Goal: Information Seeking & Learning: Understand process/instructions

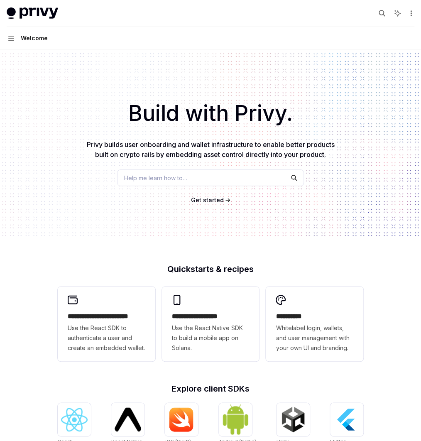
click at [0, 0] on link "Basics" at bounding box center [0, 0] width 0 height 0
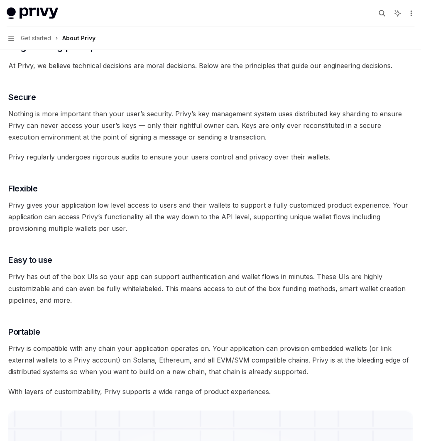
scroll to position [240, 0]
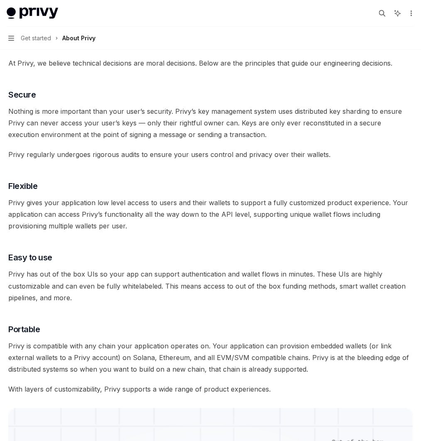
click at [0, 0] on link "User management" at bounding box center [0, 0] width 0 height 0
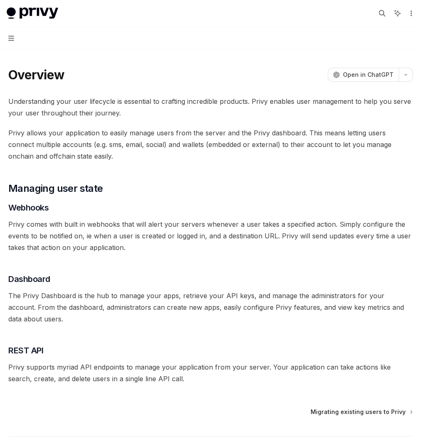
click at [0, 0] on div "UI components" at bounding box center [0, 0] width 0 height 0
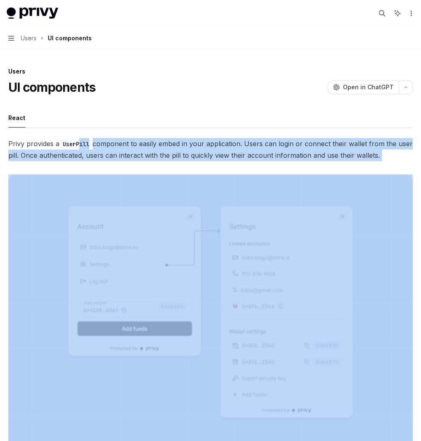
drag, startPoint x: 224, startPoint y: 136, endPoint x: 293, endPoint y: 189, distance: 86.2
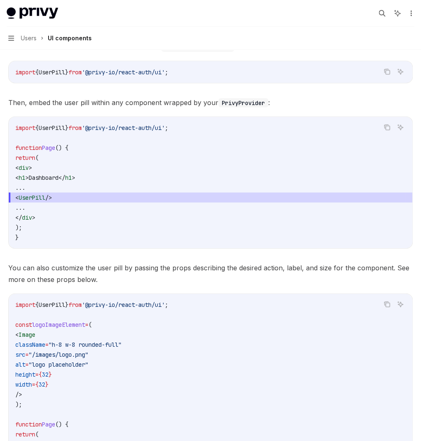
scroll to position [464, 0]
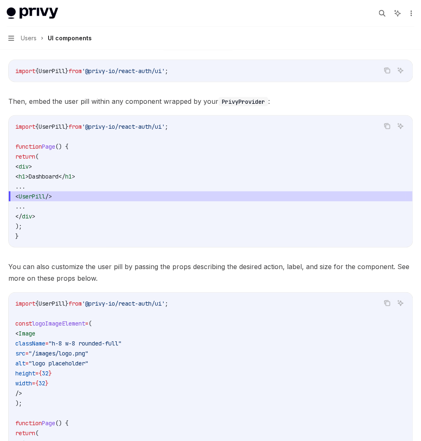
click at [0, 0] on div "Querying users" at bounding box center [0, 0] width 0 height 0
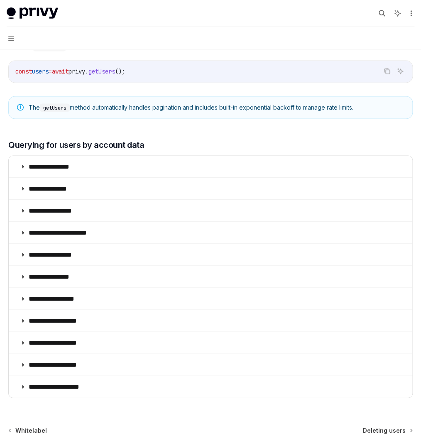
scroll to position [416, 0]
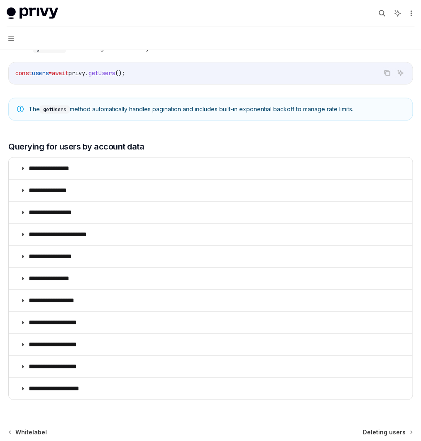
click at [0, 0] on div "The user object" at bounding box center [0, 0] width 0 height 0
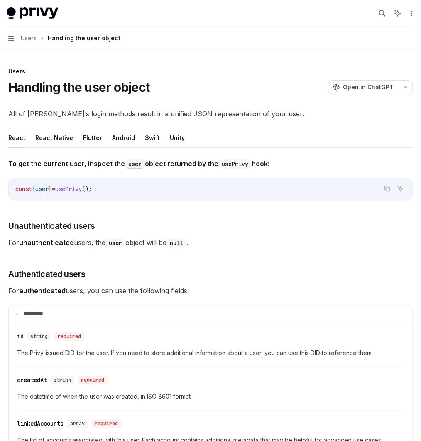
click at [0, 0] on div "Identity tokens" at bounding box center [0, 0] width 0 height 0
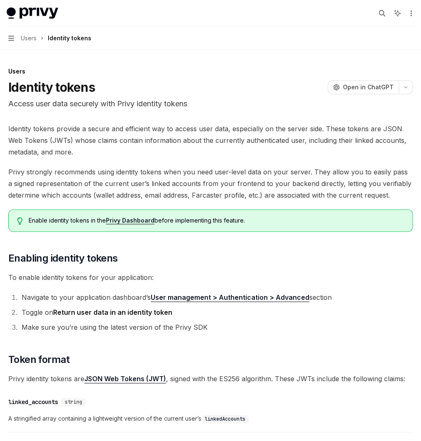
click at [0, 0] on link "Linking accounts to users" at bounding box center [0, 0] width 0 height 0
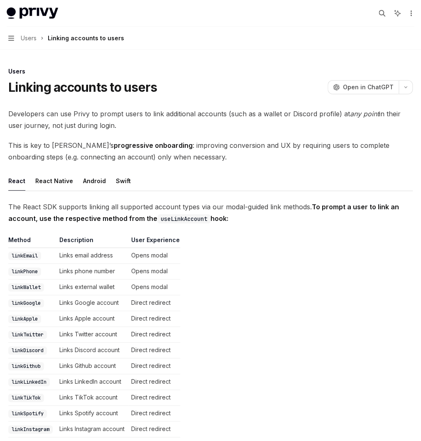
click at [0, 0] on div "Unlinking accounts from users" at bounding box center [0, 0] width 0 height 0
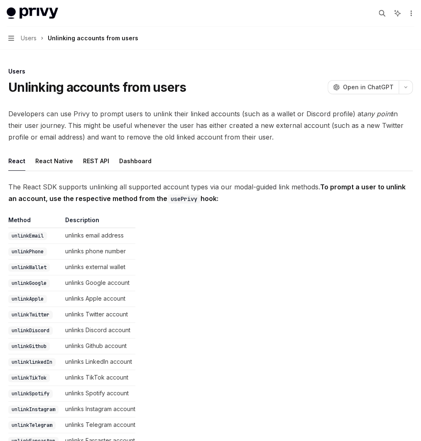
click at [0, 0] on div "Updating user accounts" at bounding box center [0, 0] width 0 height 0
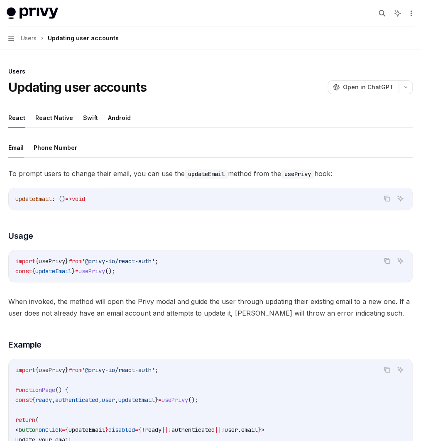
click at [0, 0] on div "Custom metadata" at bounding box center [0, 0] width 0 height 0
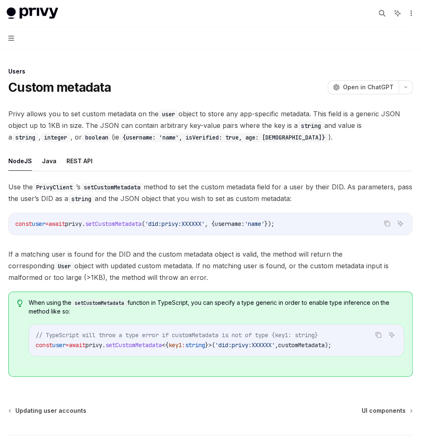
click at [0, 0] on div "UI components" at bounding box center [0, 0] width 0 height 0
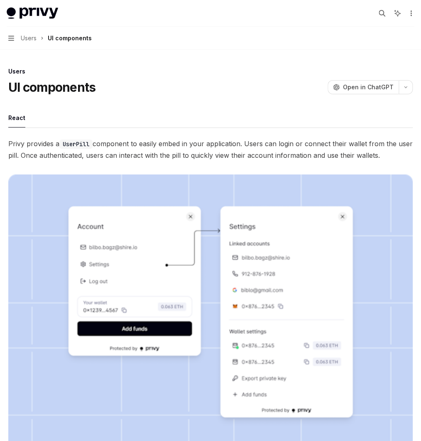
click at [0, 0] on div "Whitelabel" at bounding box center [0, 0] width 0 height 0
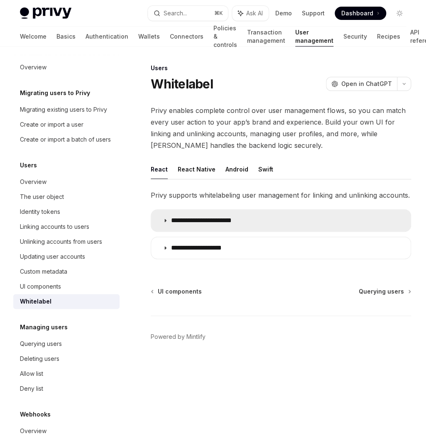
click at [203, 217] on p "**********" at bounding box center [209, 221] width 76 height 8
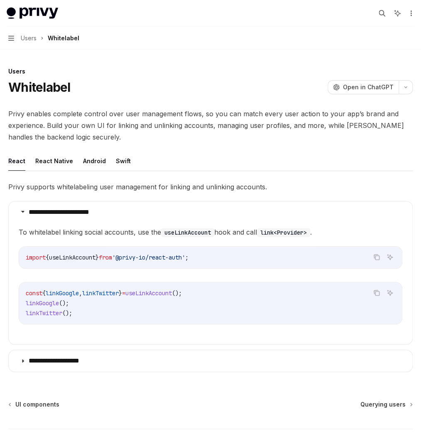
click at [0, 0] on link "Wallets" at bounding box center [0, 0] width 0 height 0
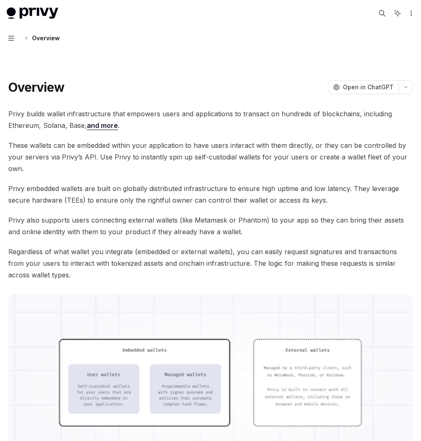
click at [0, 0] on div "UI components" at bounding box center [0, 0] width 0 height 0
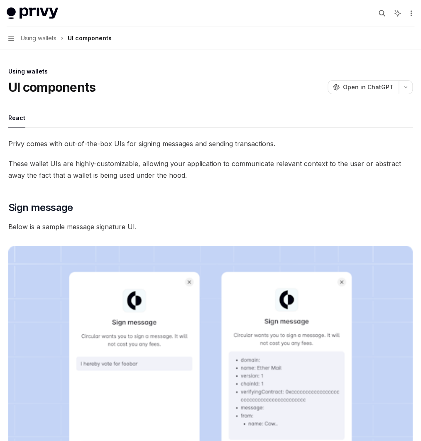
click at [0, 0] on link "Connectors" at bounding box center [0, 0] width 0 height 0
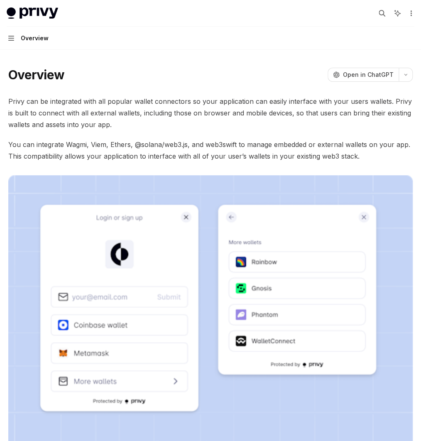
click at [0, 0] on div "Welcome Basics Authentication Wallets Connectors Policies & controls Transactio…" at bounding box center [0, 0] width 0 height 0
click at [0, 0] on link "Transaction management" at bounding box center [0, 0] width 0 height 0
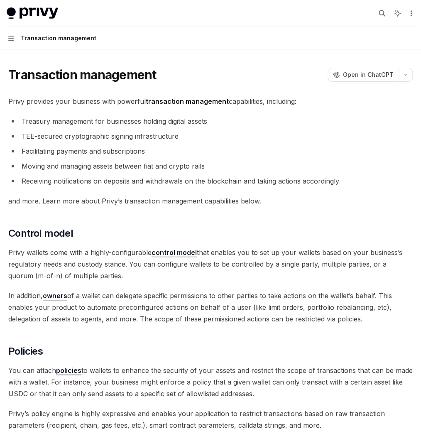
click at [0, 0] on link "Authentication" at bounding box center [0, 0] width 0 height 0
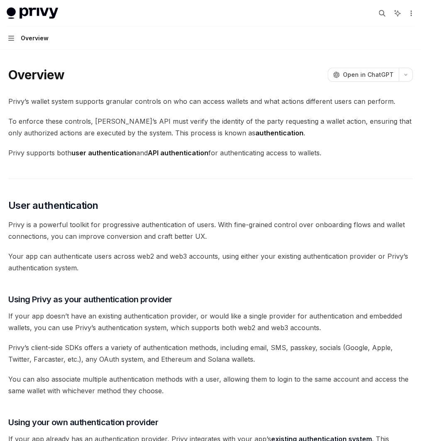
click at [0, 0] on link "UI components" at bounding box center [0, 0] width 0 height 0
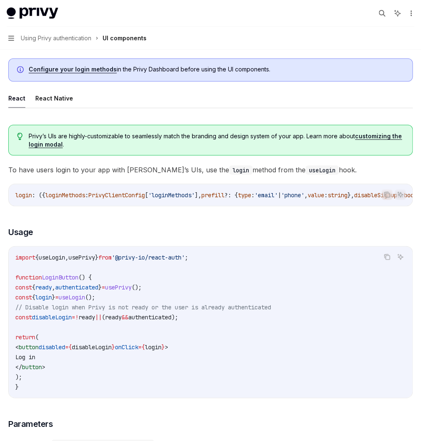
scroll to position [441, 0]
click at [0, 0] on link "User management" at bounding box center [0, 0] width 0 height 0
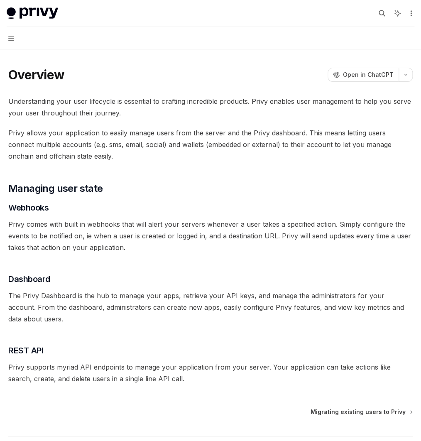
scroll to position [20, 0]
click at [0, 0] on div "UI components" at bounding box center [0, 0] width 0 height 0
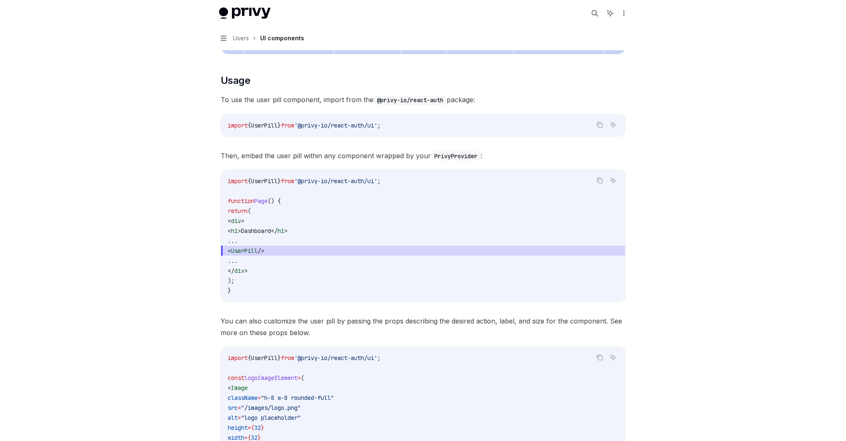
scroll to position [410, 0]
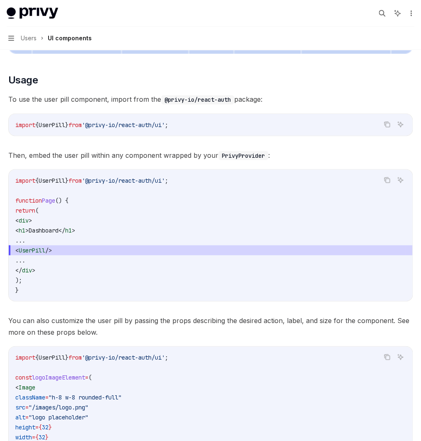
type textarea "*"
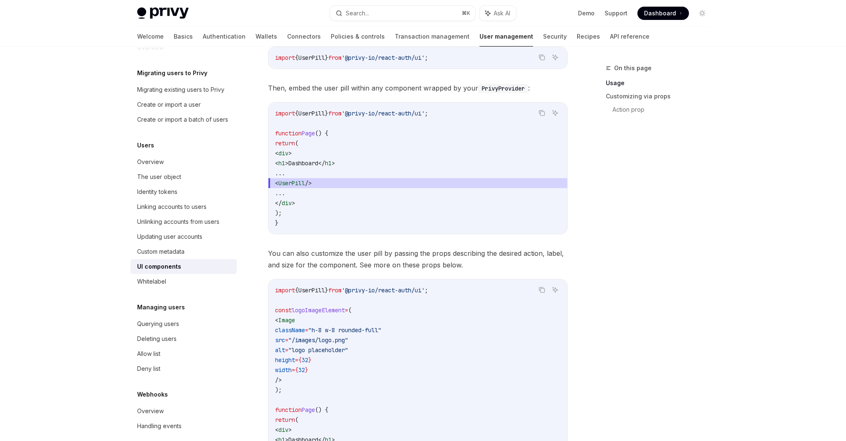
click at [421, 12] on span "Dashboard" at bounding box center [660, 13] width 32 height 8
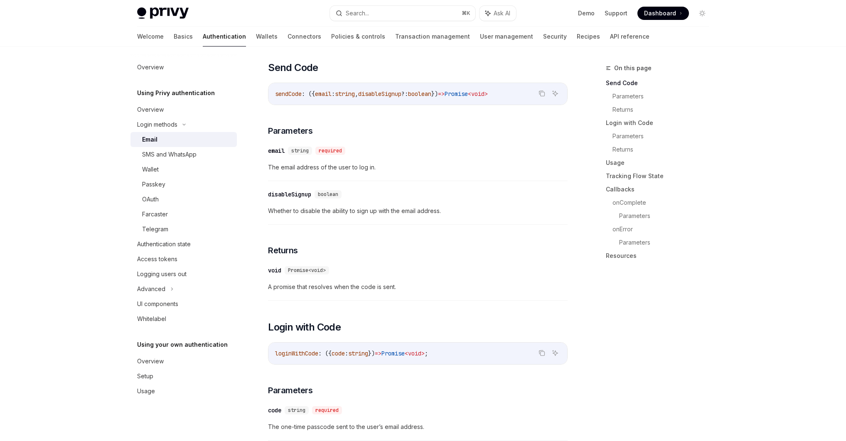
scroll to position [229, 0]
click at [170, 304] on div "UI components" at bounding box center [157, 304] width 41 height 10
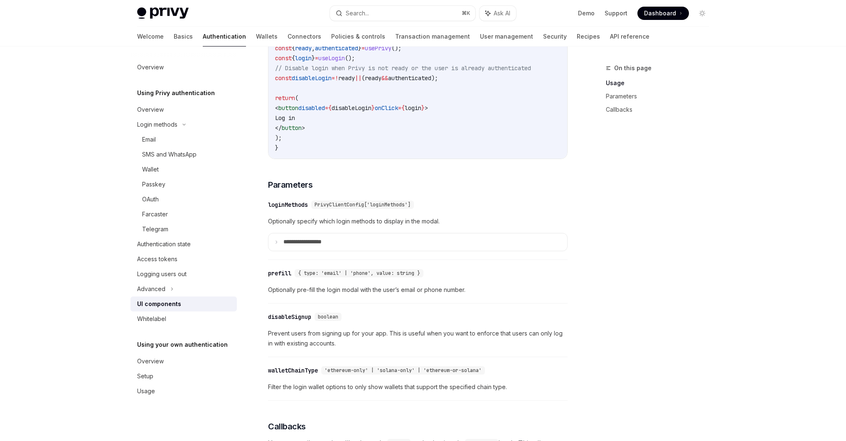
scroll to position [625, 0]
click at [314, 245] on p "**********" at bounding box center [312, 240] width 58 height 7
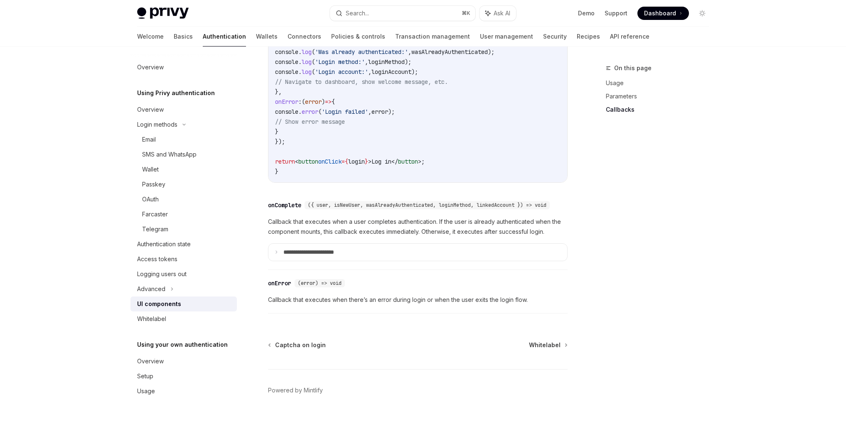
scroll to position [1592, 0]
click at [341, 253] on p "**********" at bounding box center [320, 252] width 74 height 7
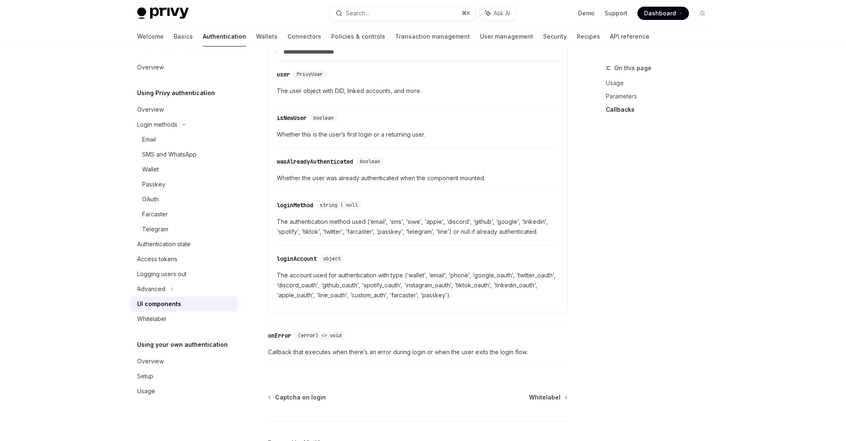
scroll to position [1775, 0]
click at [167, 322] on div "Whitelabel" at bounding box center [184, 319] width 95 height 10
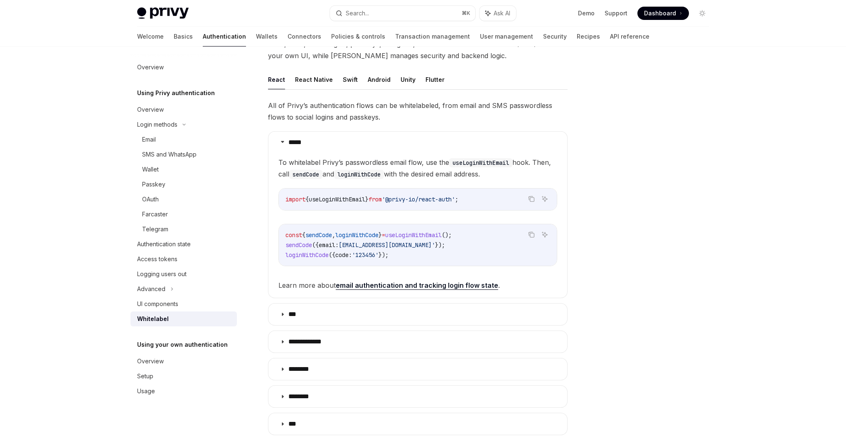
scroll to position [88, 0]
drag, startPoint x: 400, startPoint y: 163, endPoint x: 514, endPoint y: 178, distance: 115.3
click at [514, 178] on span "To whitelabel Privy’s passwordless email flow, use the useLoginWithEmail hook. …" at bounding box center [417, 169] width 279 height 23
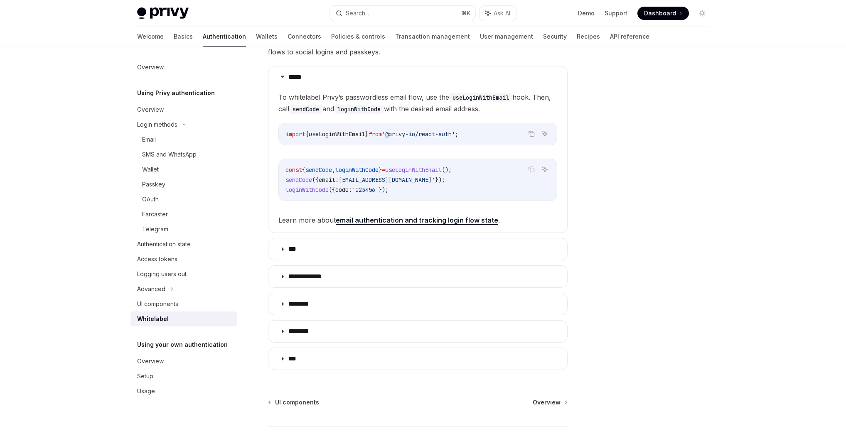
scroll to position [156, 0]
click at [167, 364] on div "Overview" at bounding box center [184, 362] width 95 height 10
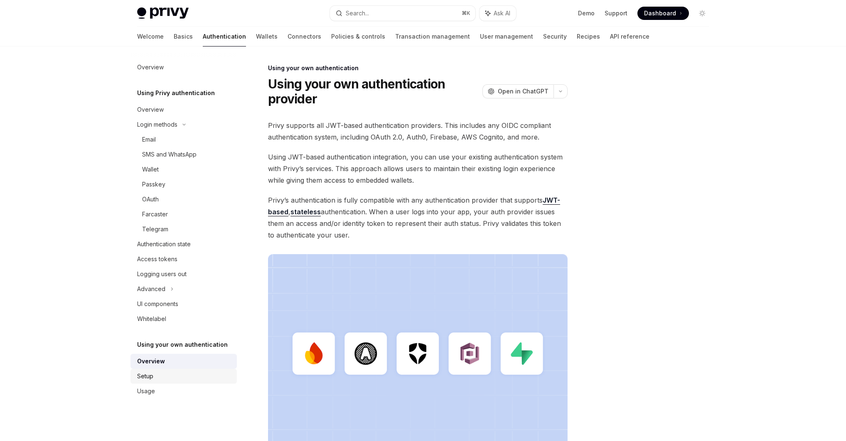
click at [157, 380] on div "Setup" at bounding box center [184, 377] width 95 height 10
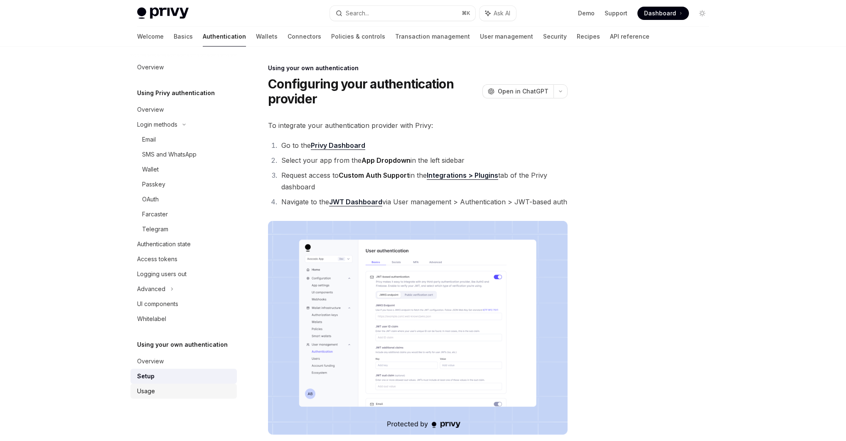
click at [156, 393] on div "Usage" at bounding box center [184, 391] width 95 height 10
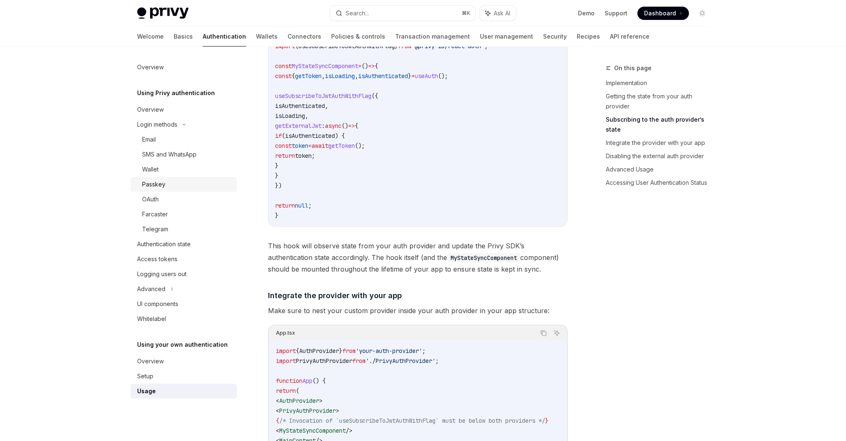
scroll to position [381, 0]
click at [161, 137] on div "Email" at bounding box center [187, 140] width 90 height 10
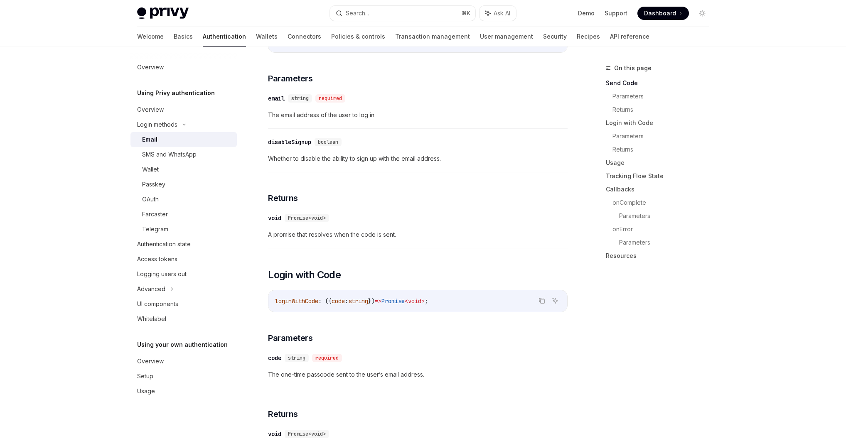
scroll to position [284, 0]
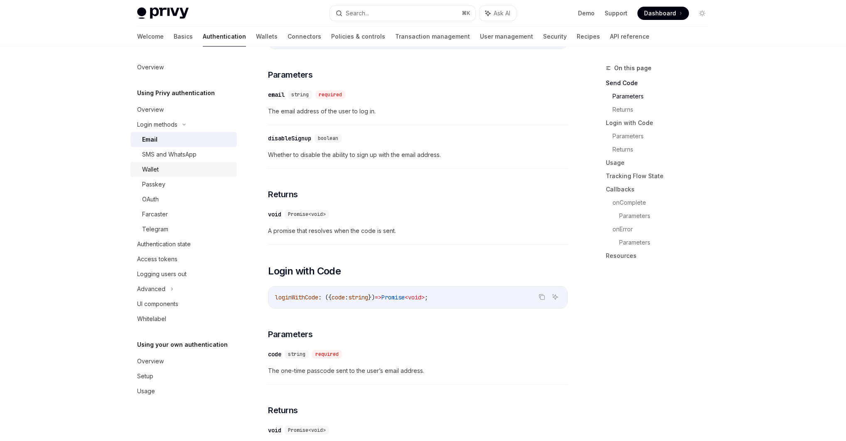
click at [169, 175] on link "Wallet" at bounding box center [183, 169] width 106 height 15
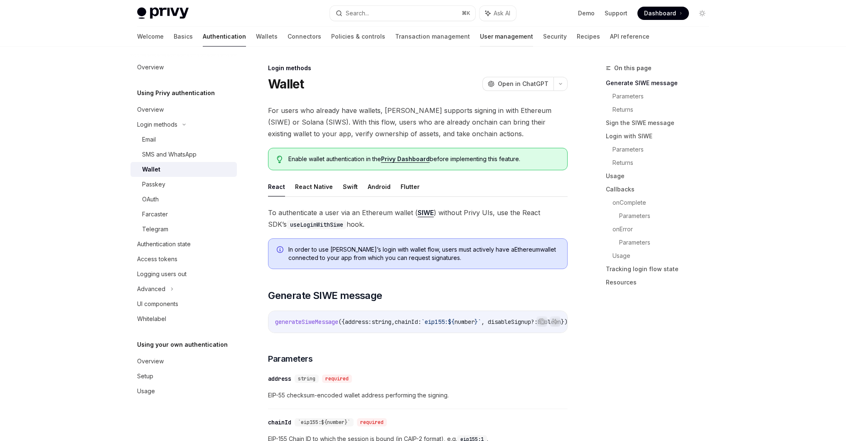
click at [480, 35] on link "User management" at bounding box center [506, 37] width 53 height 20
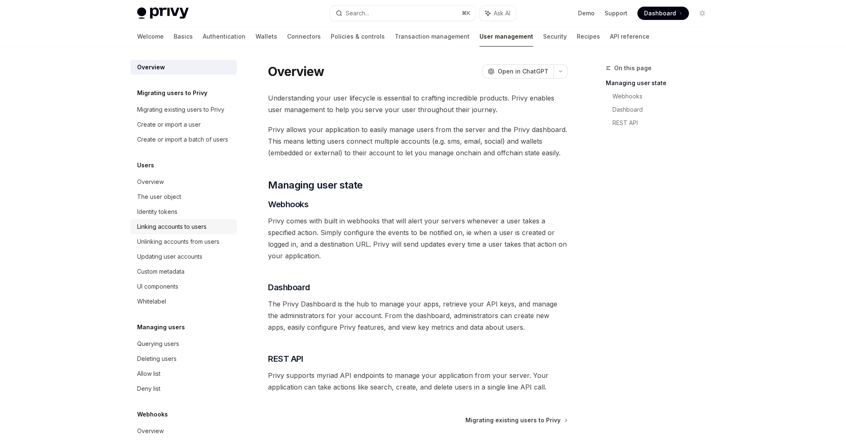
click at [185, 232] on div "Linking accounts to users" at bounding box center [171, 227] width 69 height 10
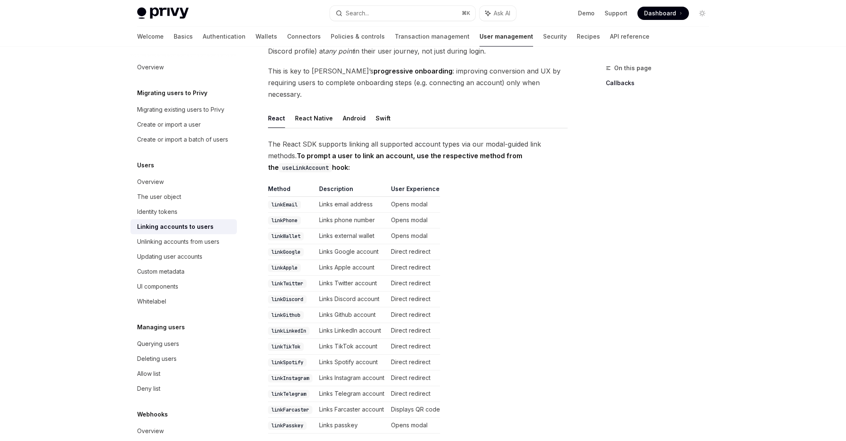
scroll to position [74, 0]
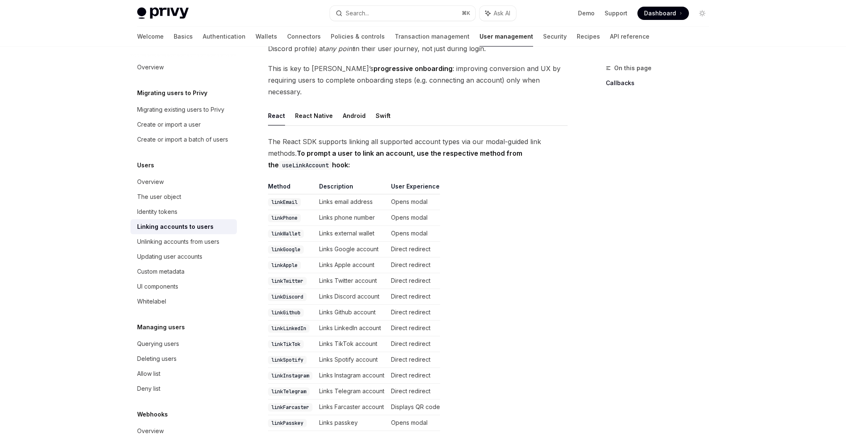
click at [281, 198] on code "linkEmail" at bounding box center [284, 202] width 33 height 8
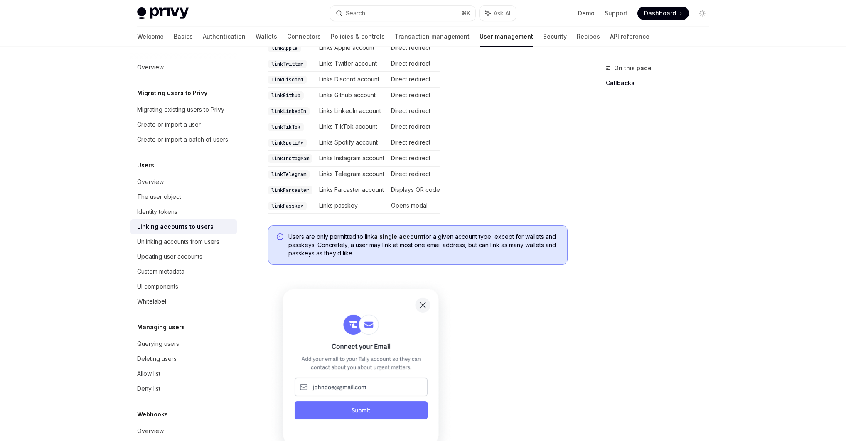
scroll to position [292, 0]
drag, startPoint x: 419, startPoint y: 223, endPoint x: 468, endPoint y: 244, distance: 53.4
click at [442, 250] on div "Users are only permitted to link a single account for a given account type, exc…" at bounding box center [418, 244] width 300 height 39
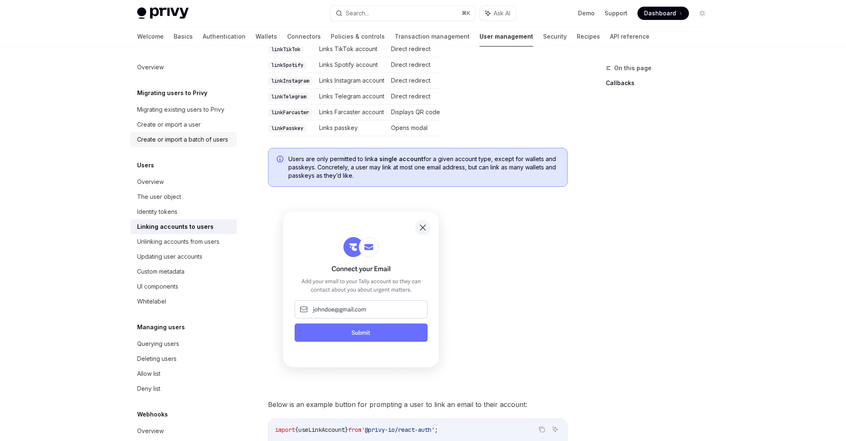
scroll to position [0, 0]
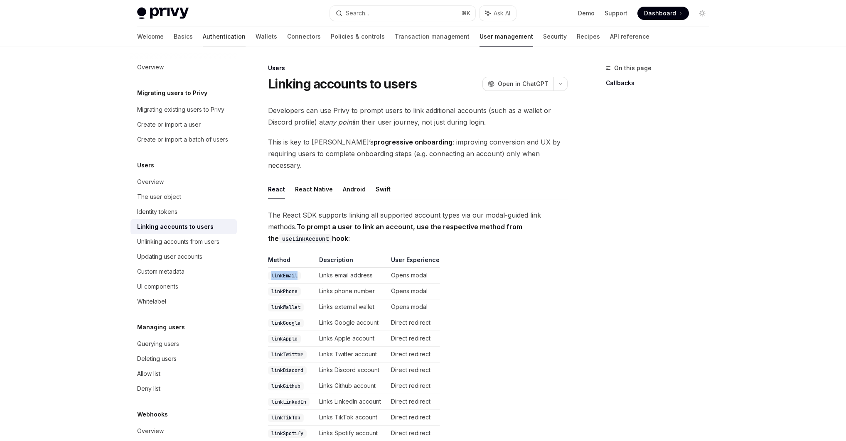
click at [203, 39] on link "Authentication" at bounding box center [224, 37] width 43 height 20
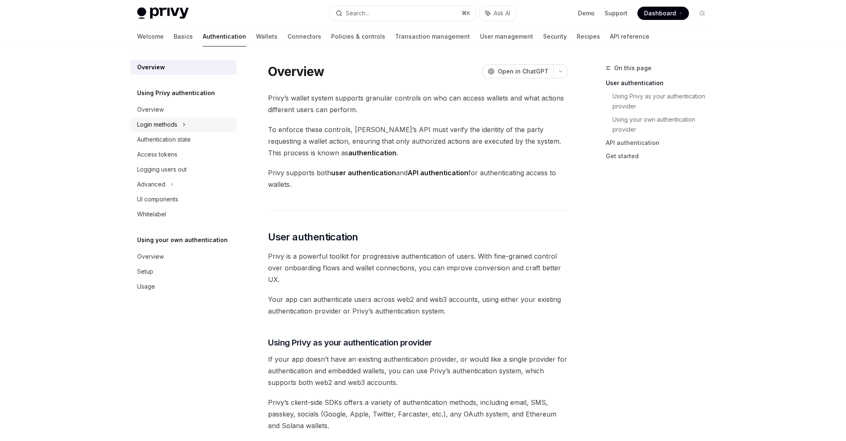
click at [189, 121] on div "Login methods" at bounding box center [183, 124] width 106 height 15
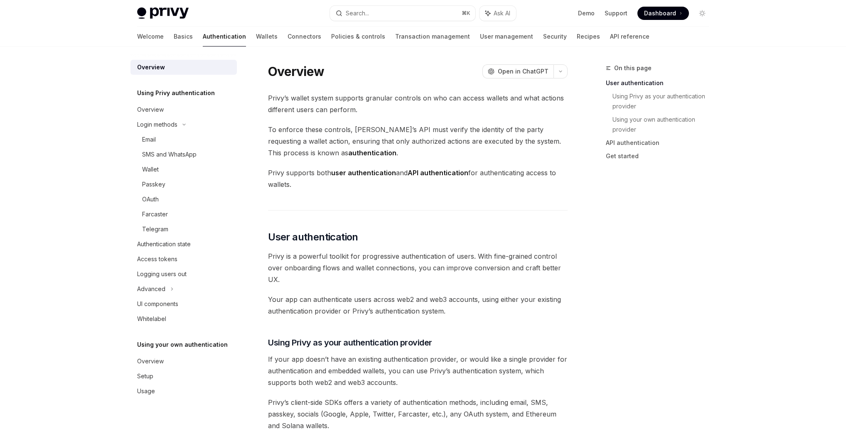
type textarea "*"
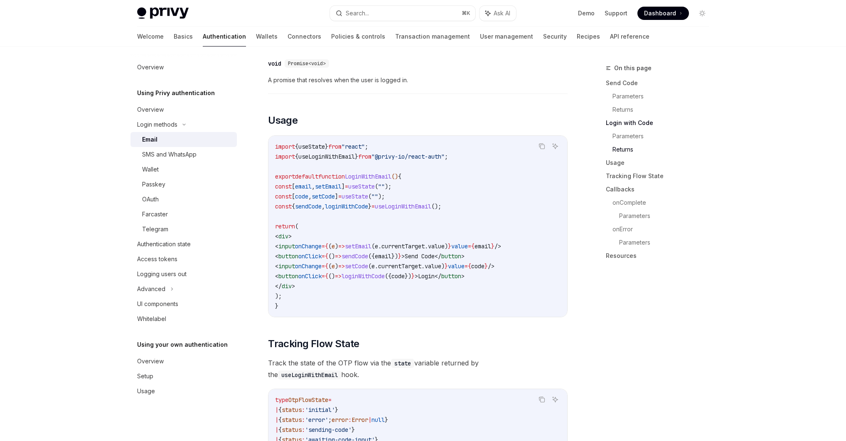
scroll to position [651, 0]
click at [414, 142] on code "import { useState } from "react" ; import { useLoginWithEmail } from "@privy-io…" at bounding box center [417, 227] width 285 height 170
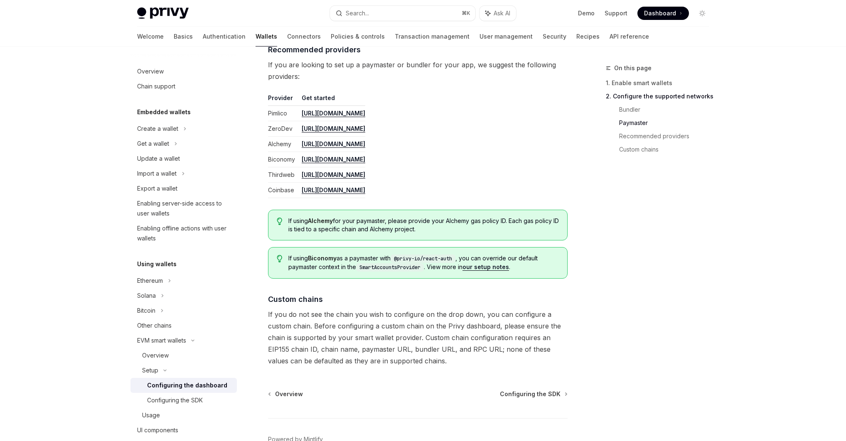
scroll to position [994, 0]
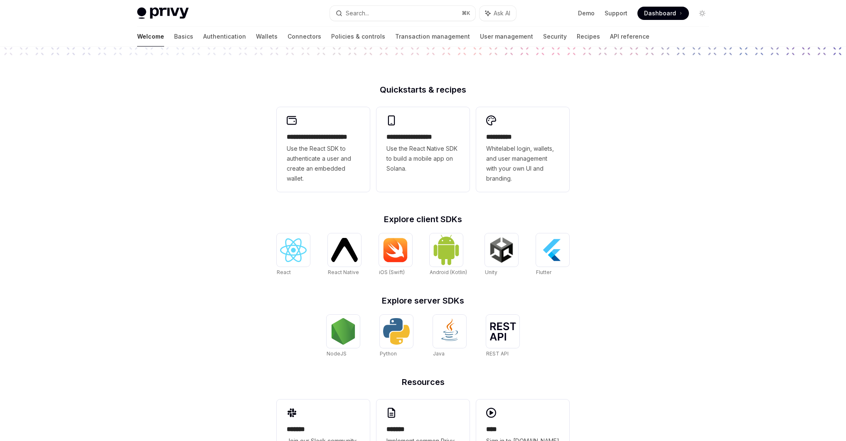
scroll to position [177, 0]
click at [391, 15] on button "Search... ⌘ K" at bounding box center [402, 13] width 145 height 15
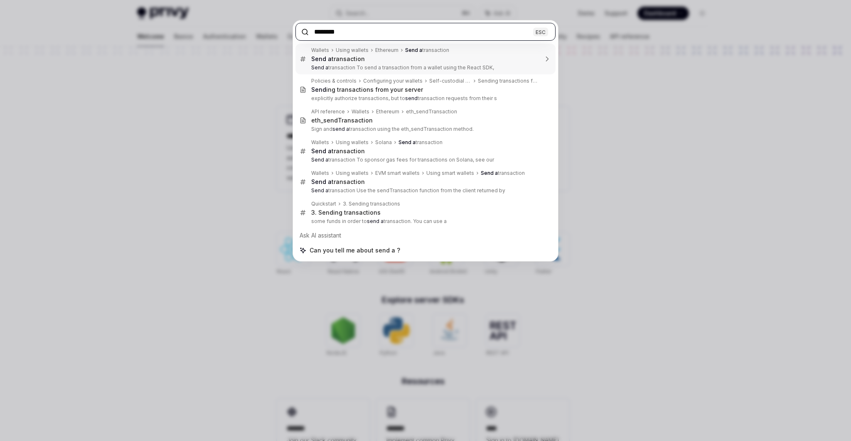
type input "*********"
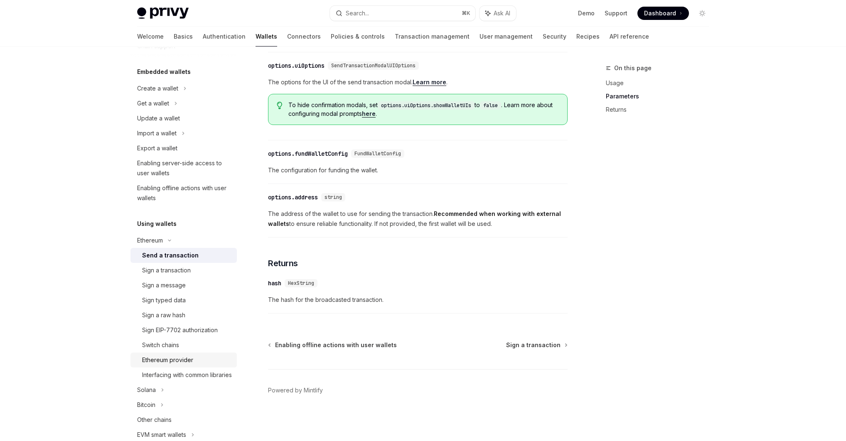
scroll to position [41, 0]
click at [185, 332] on div "Sign EIP-7702 authorization" at bounding box center [180, 330] width 76 height 10
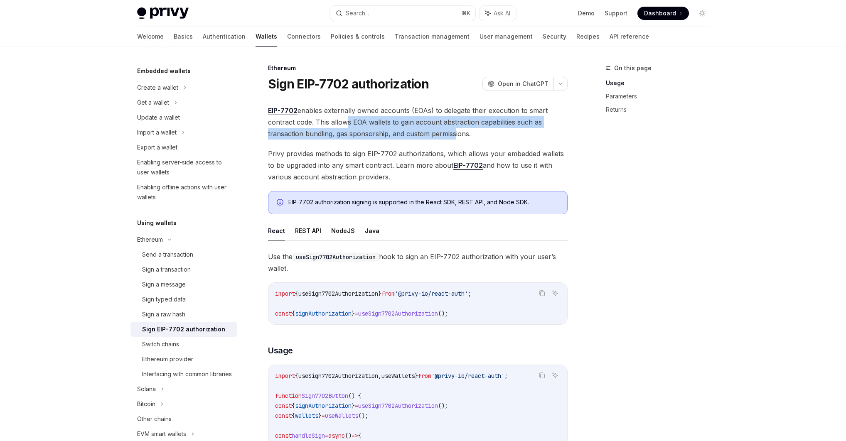
drag, startPoint x: 340, startPoint y: 123, endPoint x: 453, endPoint y: 133, distance: 113.4
click at [452, 133] on span "EIP-7702 enables externally owned accounts (EOAs) to delegate their execution t…" at bounding box center [418, 122] width 300 height 35
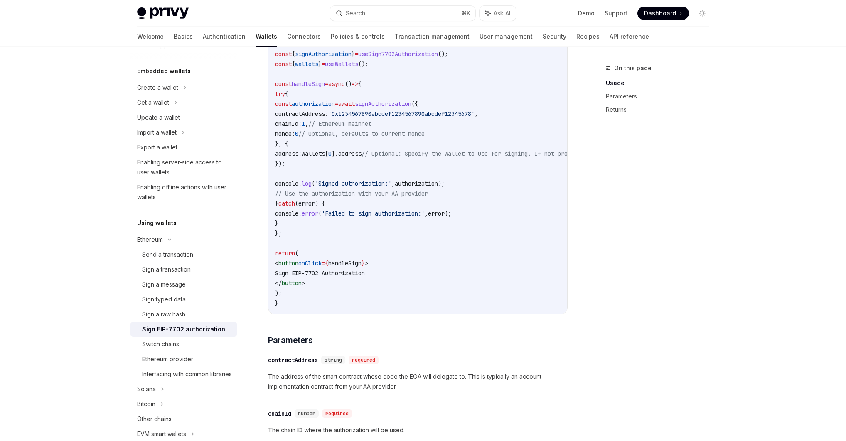
scroll to position [353, 0]
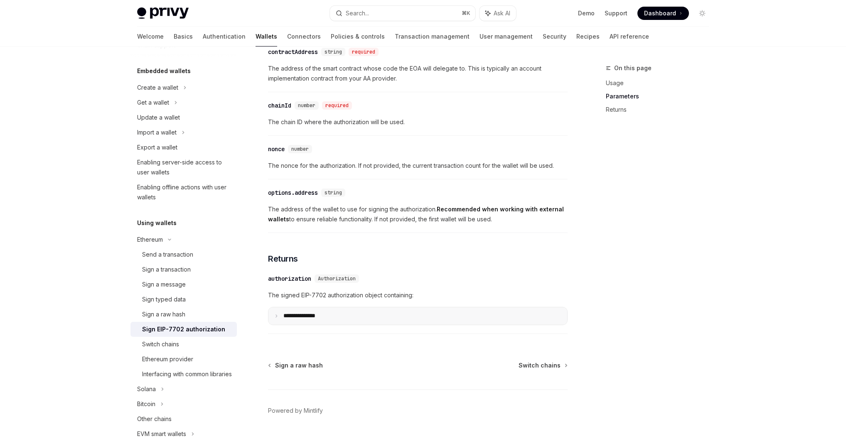
click at [337, 316] on summary "**********" at bounding box center [417, 316] width 299 height 17
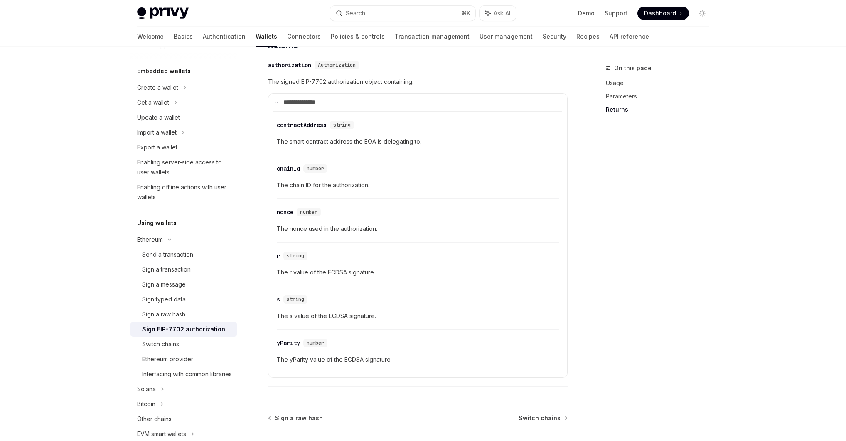
scroll to position [874, 0]
click at [195, 377] on div "Interfacing with common libraries" at bounding box center [187, 374] width 90 height 10
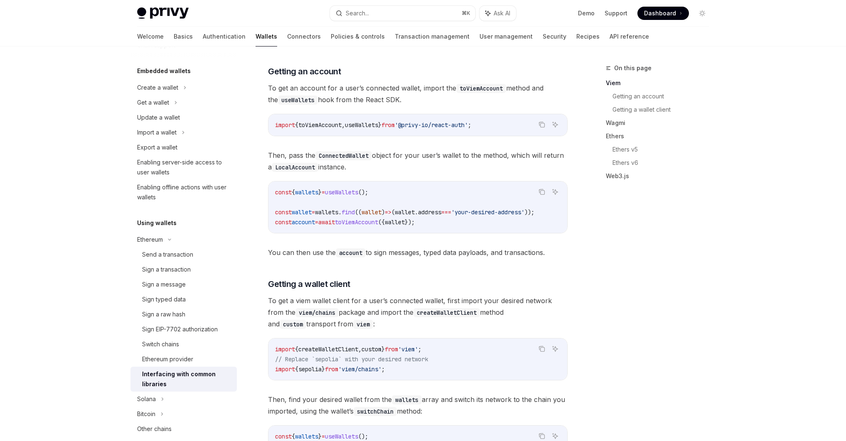
click at [378, 225] on span "toViemAccount" at bounding box center [356, 222] width 43 height 7
copy code "const account = await toViemAccount ({ wallet });"
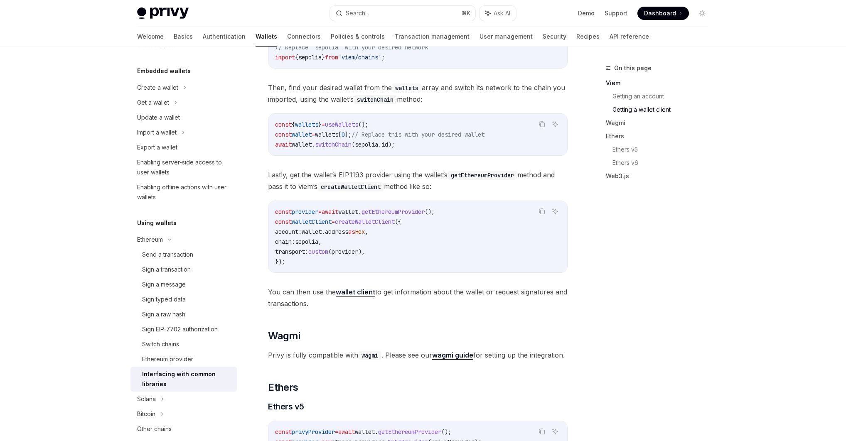
scroll to position [533, 0]
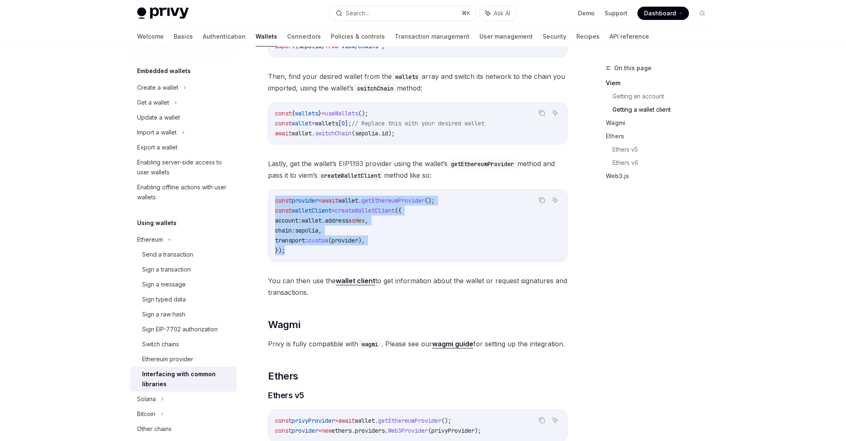
drag, startPoint x: 287, startPoint y: 256, endPoint x: 270, endPoint y: 203, distance: 55.9
click at [270, 203] on div "const provider = await wallet . getEthereumProvider (); const walletClient = cr…" at bounding box center [417, 225] width 299 height 71
copy code "const provider = await wallet . getEthereumProvider (); const walletClient = cr…"
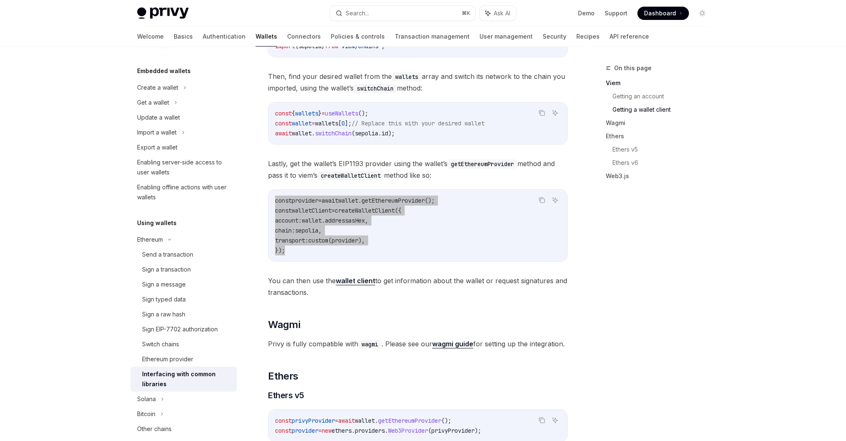
type textarea "*"
